Goal: Task Accomplishment & Management: Manage account settings

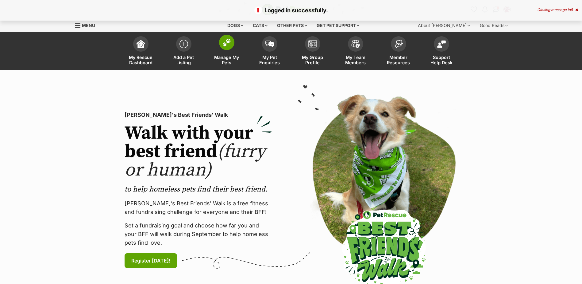
click at [225, 49] on span at bounding box center [226, 42] width 15 height 15
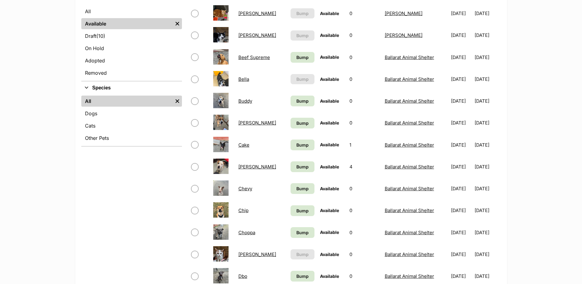
scroll to position [154, 0]
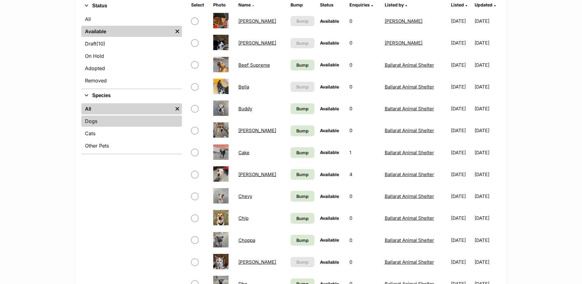
click at [95, 125] on link "Dogs" at bounding box center [131, 120] width 101 height 11
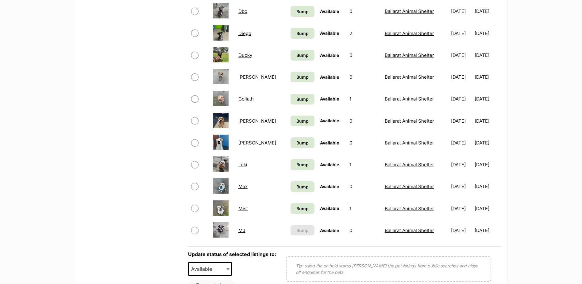
scroll to position [399, 0]
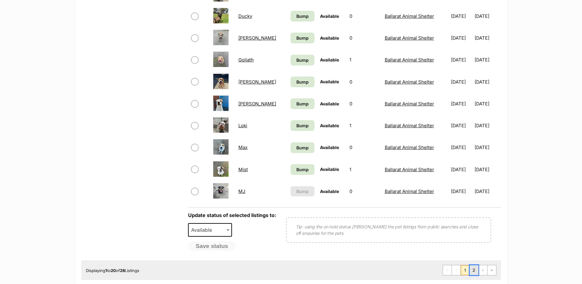
click at [470, 270] on link "2" at bounding box center [474, 270] width 9 height 10
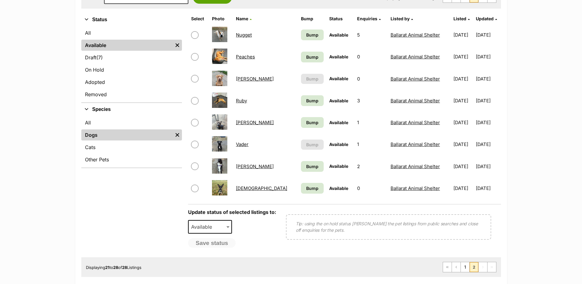
scroll to position [154, 0]
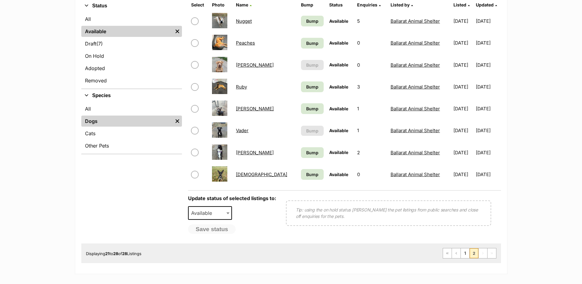
click at [243, 153] on link "Walter" at bounding box center [255, 153] width 38 height 6
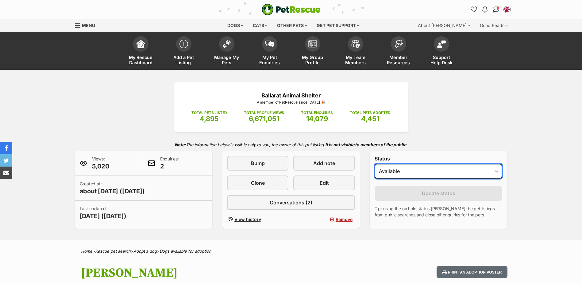
click at [402, 172] on select "Draft - not available as listing has enquires Available On hold Adopted" at bounding box center [439, 171] width 128 height 15
select select "on_hold"
click at [375, 164] on select "Draft - not available as listing has enquires Available On hold Adopted" at bounding box center [439, 171] width 128 height 15
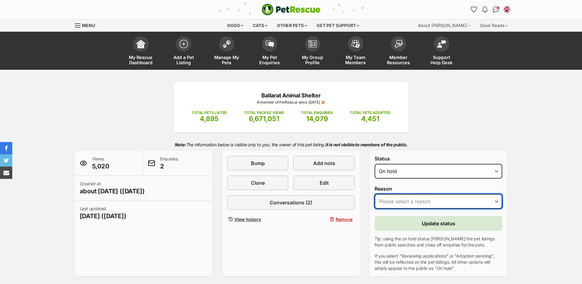
click at [399, 199] on select "Please select a reason Medical reasons Reviewing applications Adoption pending …" at bounding box center [439, 201] width 128 height 15
select select "adoption_pending"
click at [375, 194] on select "Please select a reason Medical reasons Reviewing applications Adoption pending …" at bounding box center [439, 201] width 128 height 15
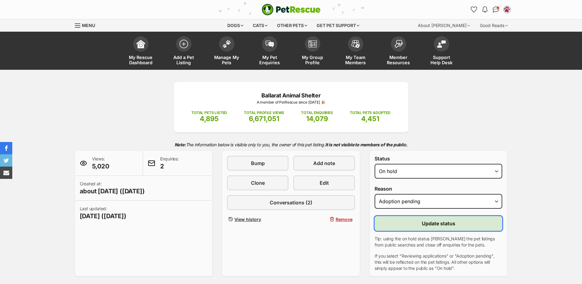
click at [409, 229] on button "Update status" at bounding box center [439, 223] width 128 height 15
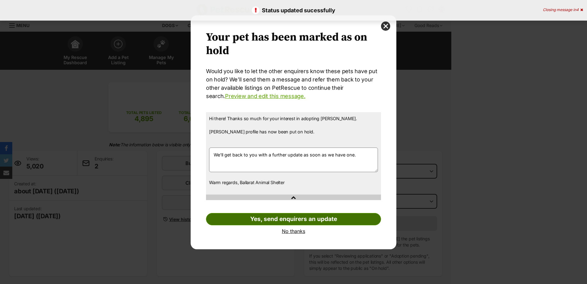
click at [280, 221] on link "Yes, send enquirers an update" at bounding box center [293, 219] width 175 height 12
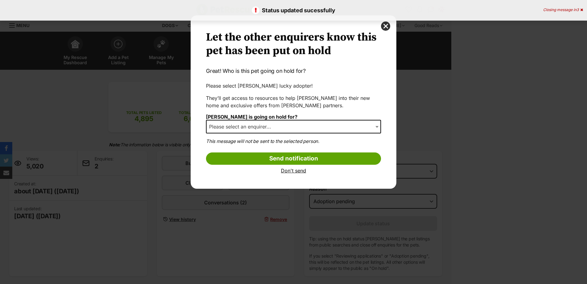
click at [292, 171] on link "Don't send" at bounding box center [293, 171] width 175 height 6
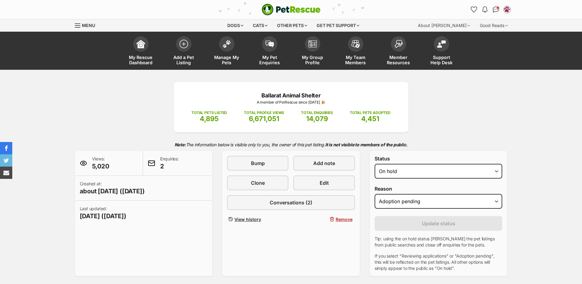
drag, startPoint x: 226, startPoint y: 41, endPoint x: 235, endPoint y: 103, distance: 63.3
click at [226, 41] on img at bounding box center [227, 44] width 9 height 8
